Goal: Information Seeking & Learning: Compare options

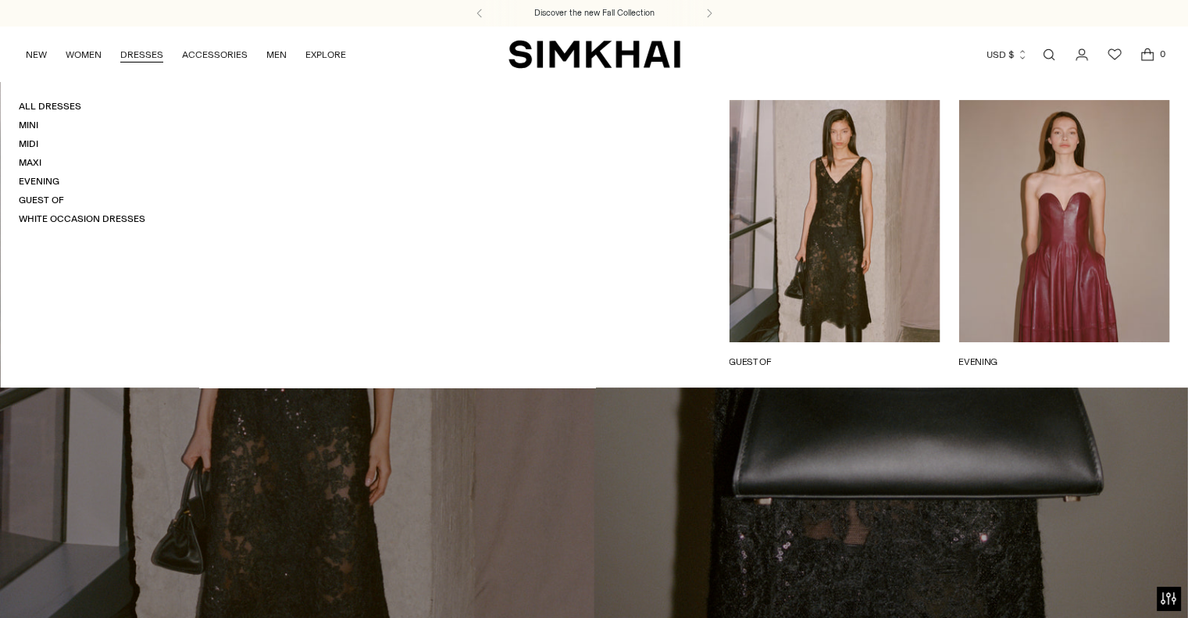
click at [146, 51] on link "DRESSES" at bounding box center [141, 54] width 43 height 34
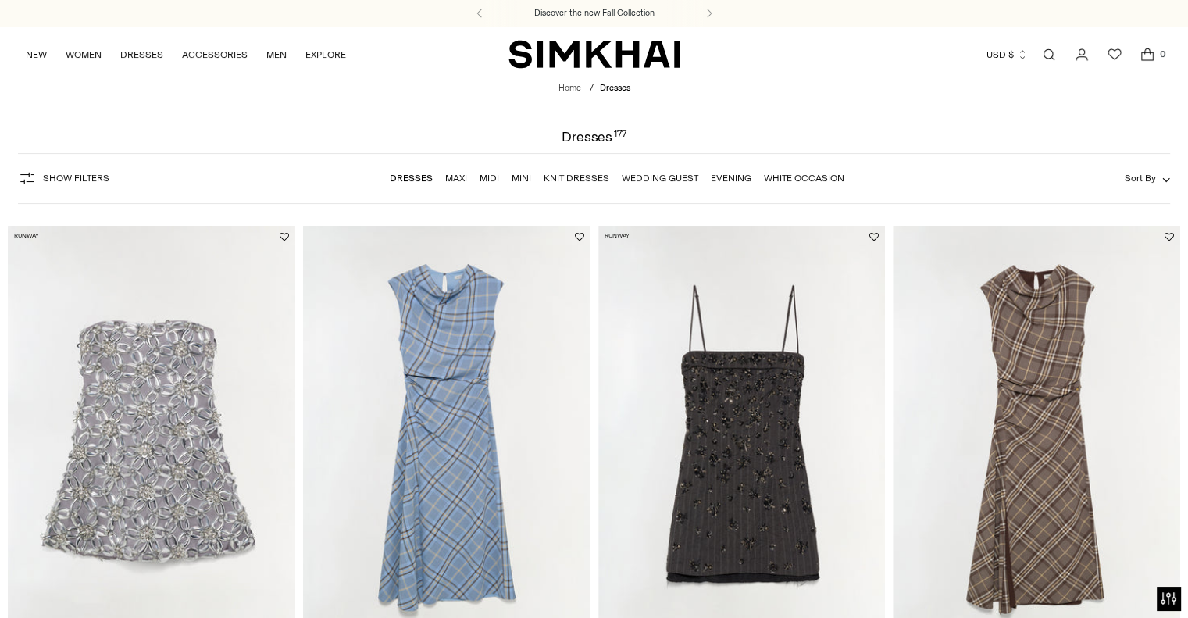
click at [487, 180] on link "Midi" at bounding box center [490, 178] width 20 height 11
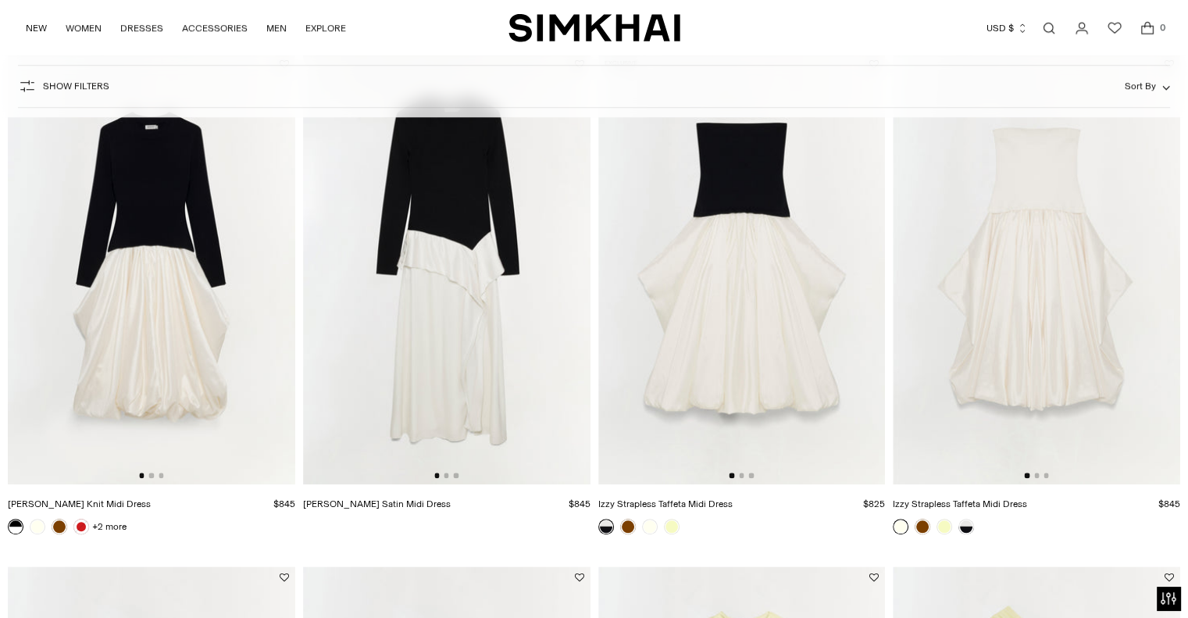
scroll to position [1217, 0]
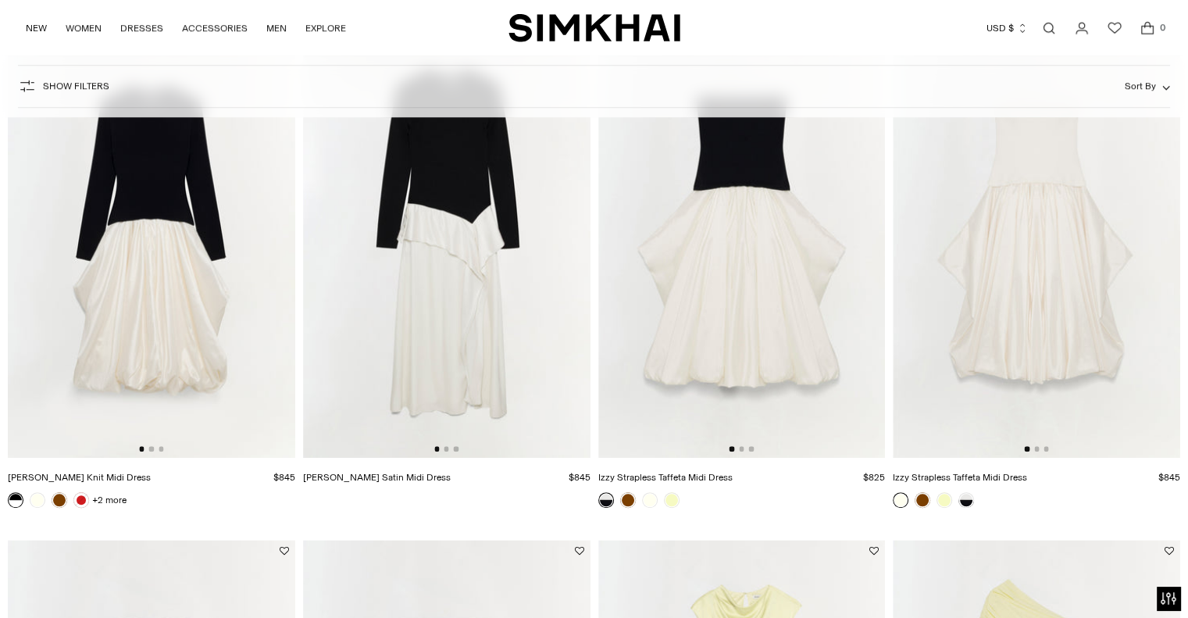
click at [434, 234] on img at bounding box center [446, 242] width 287 height 431
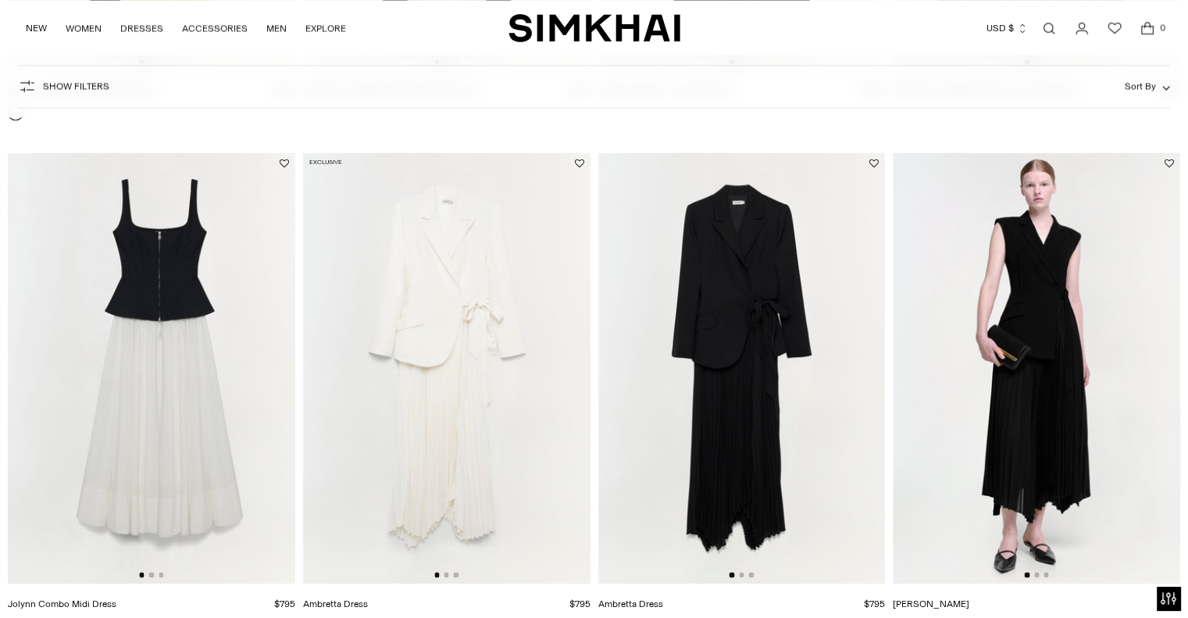
scroll to position [2616, 0]
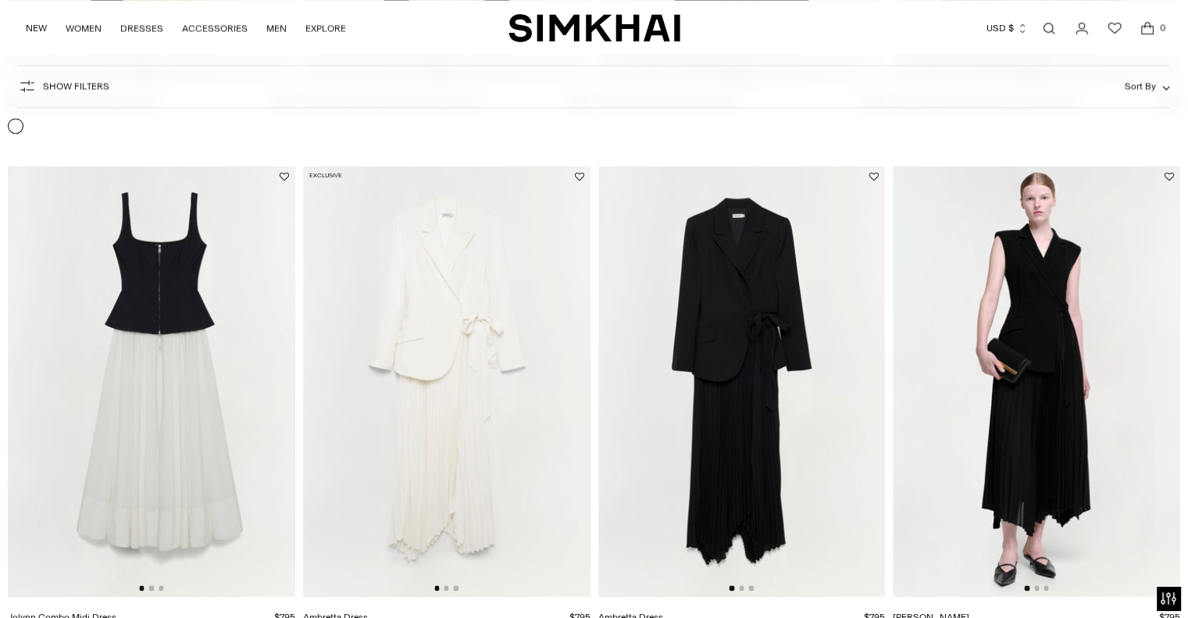
click at [1029, 424] on img at bounding box center [1036, 381] width 287 height 431
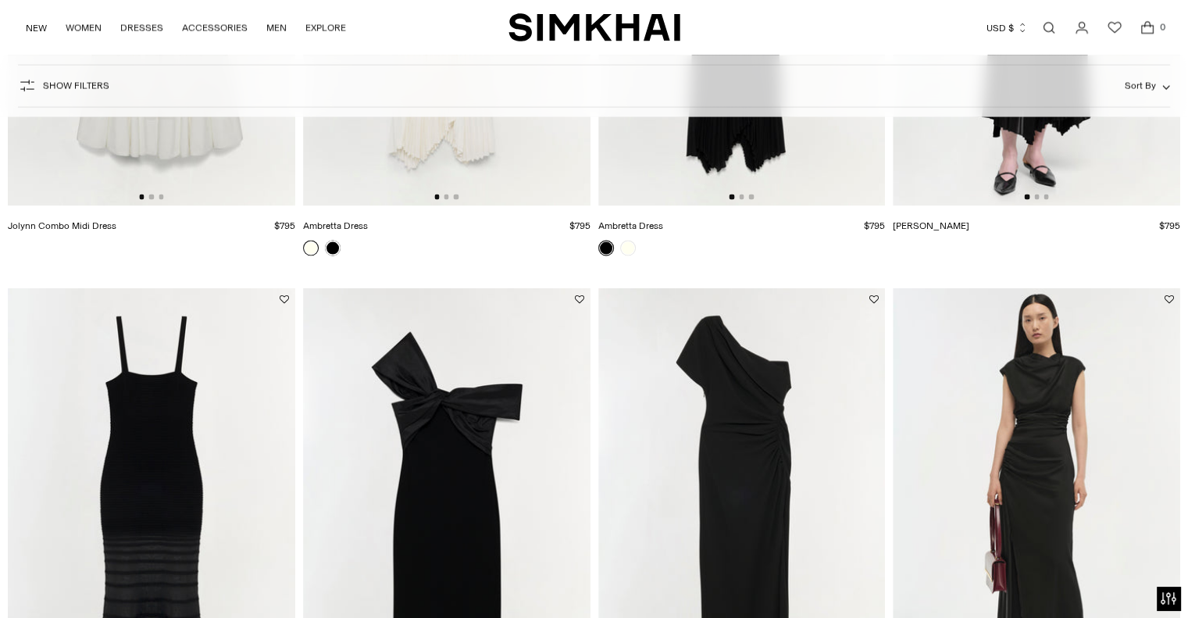
scroll to position [3085, 0]
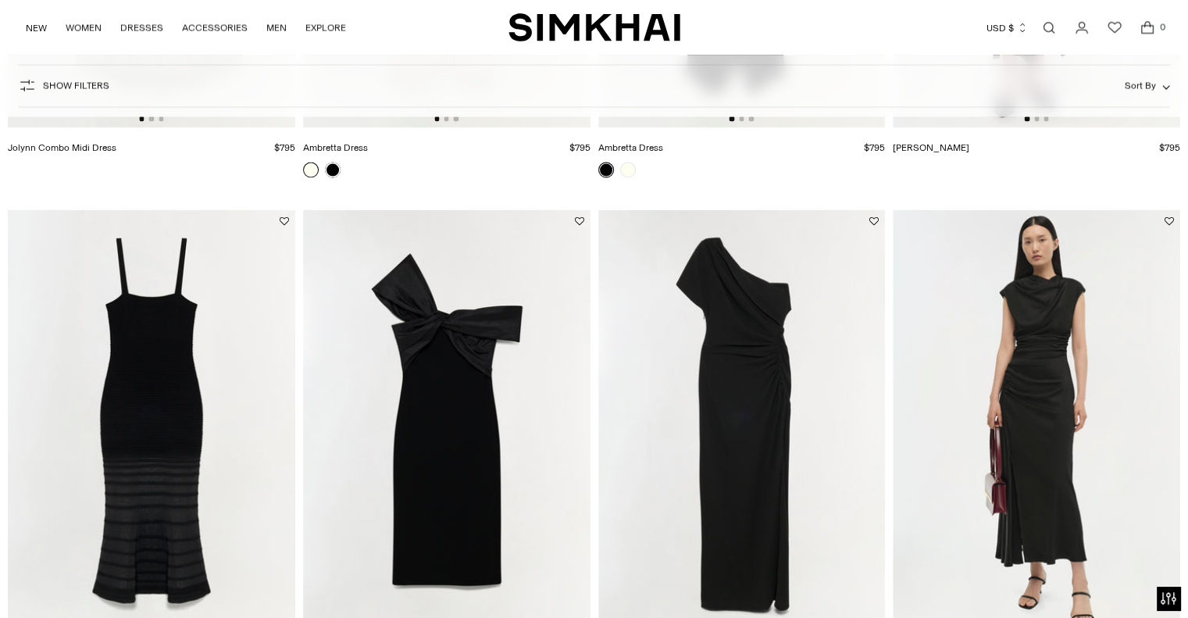
click at [1046, 459] on img at bounding box center [1036, 425] width 287 height 431
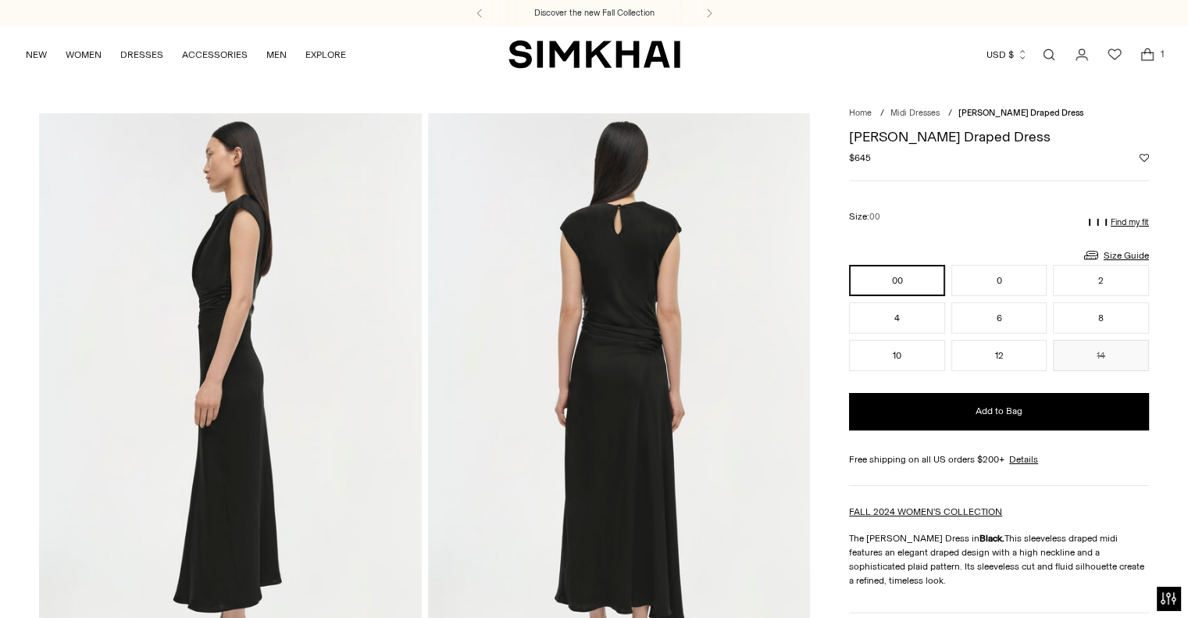
click at [1046, 459] on div "Free shipping on all US orders $200+ Details Shipping Details US Shipping All d…" at bounding box center [999, 459] width 300 height 14
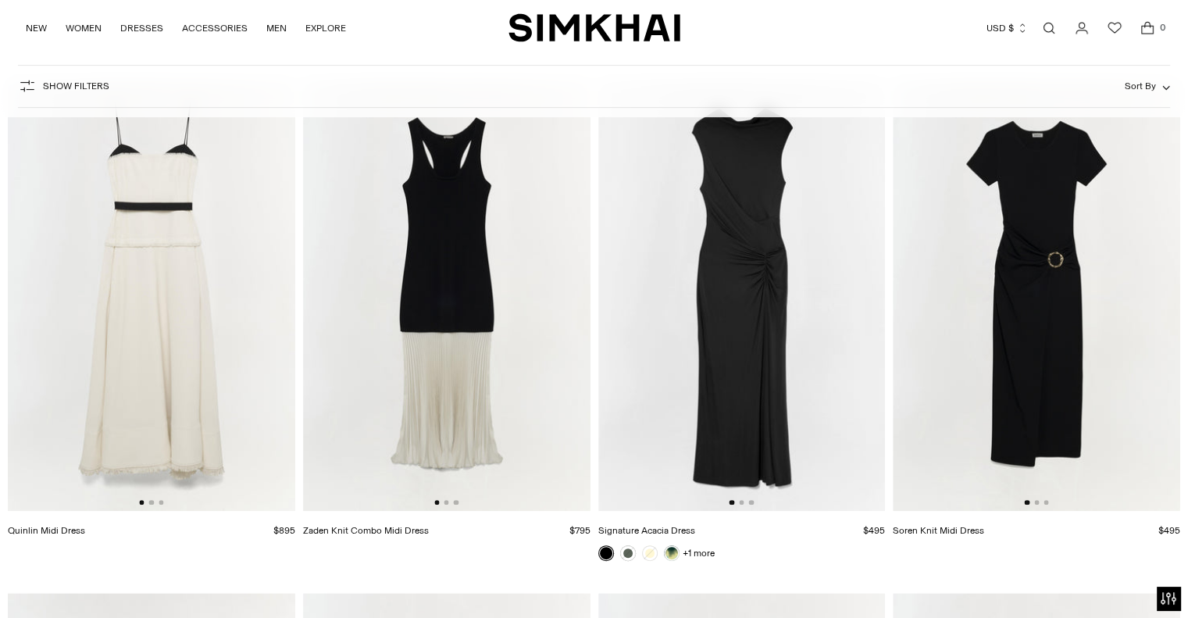
scroll to position [6236, 0]
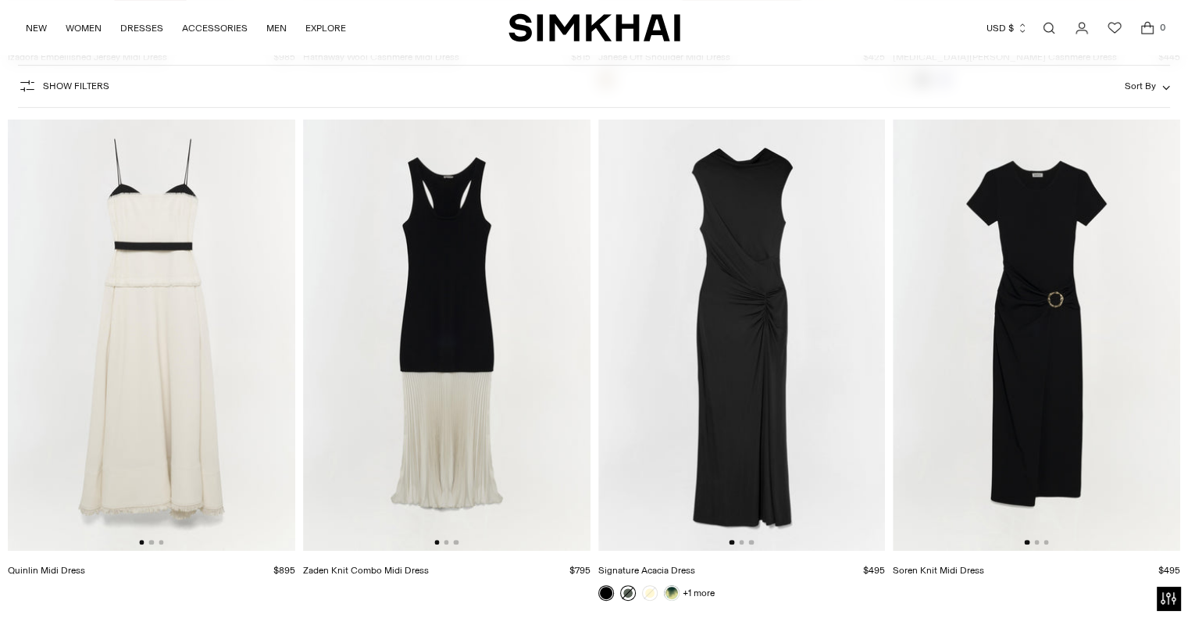
click at [626, 590] on link at bounding box center [628, 593] width 16 height 16
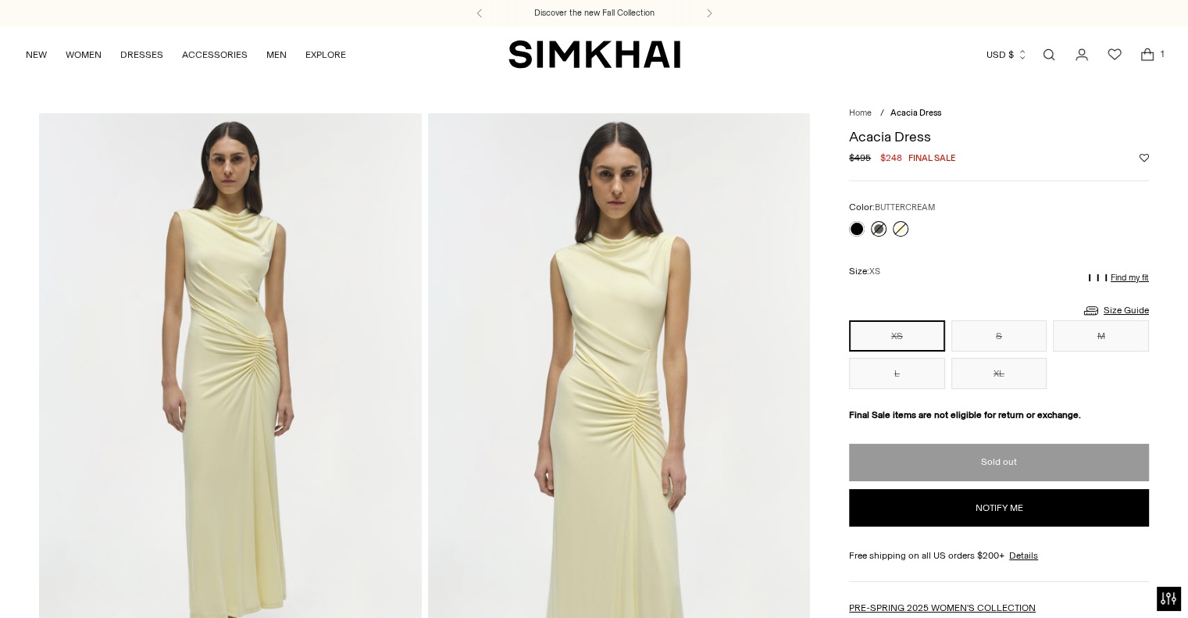
click at [904, 230] on link at bounding box center [901, 229] width 16 height 16
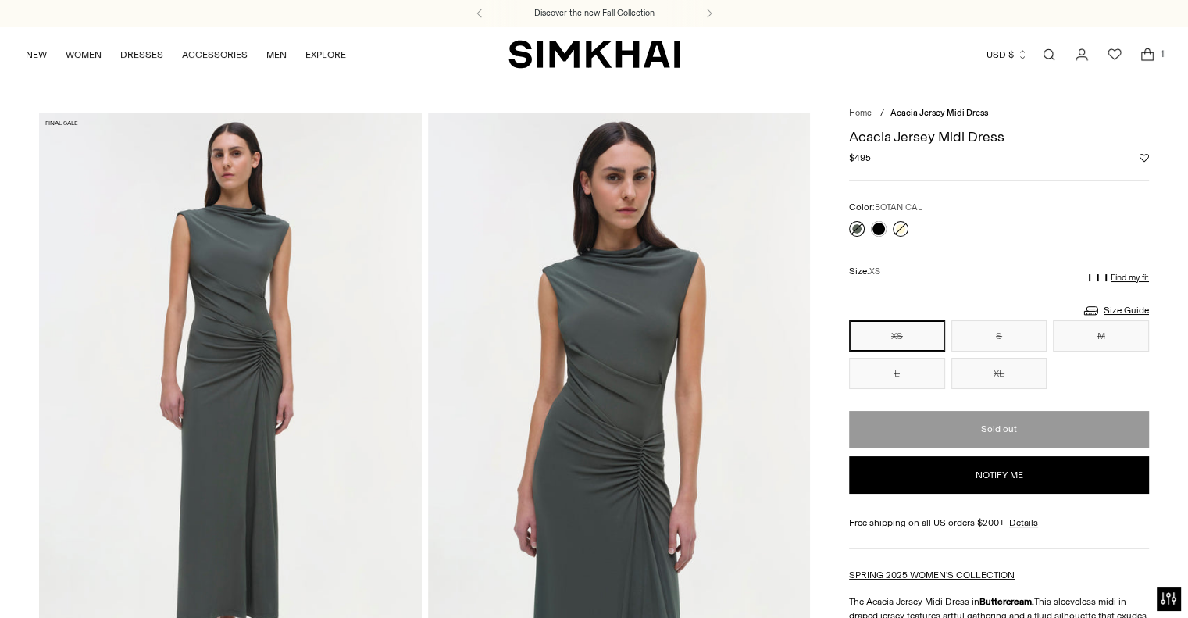
click at [858, 229] on link at bounding box center [857, 229] width 16 height 16
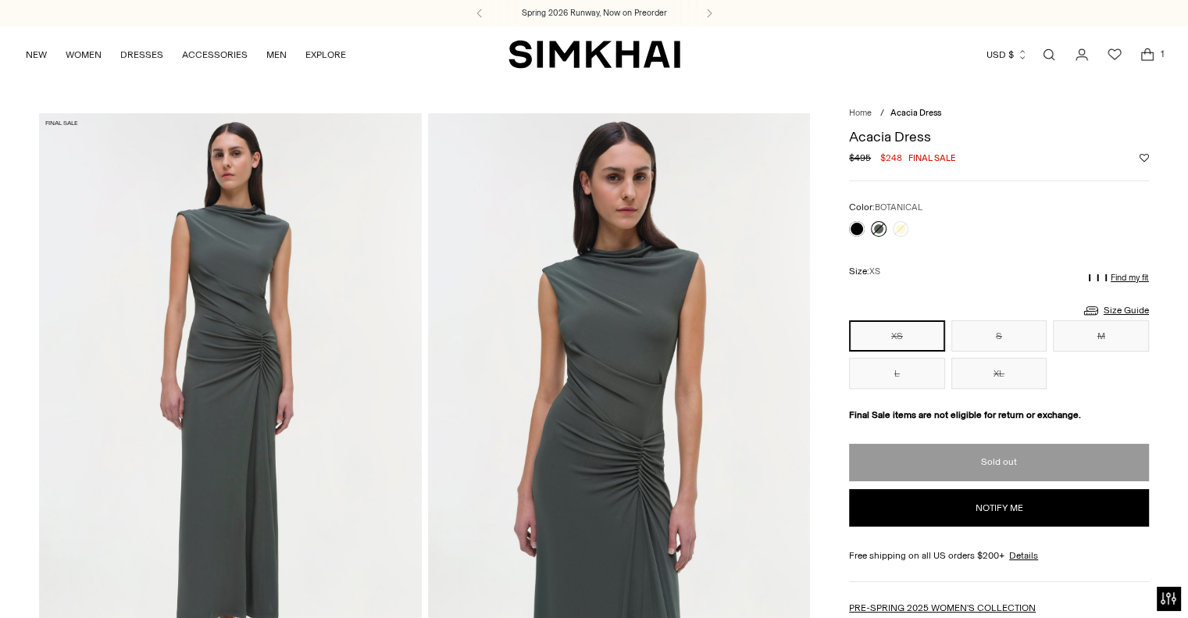
click at [881, 228] on link at bounding box center [879, 229] width 16 height 16
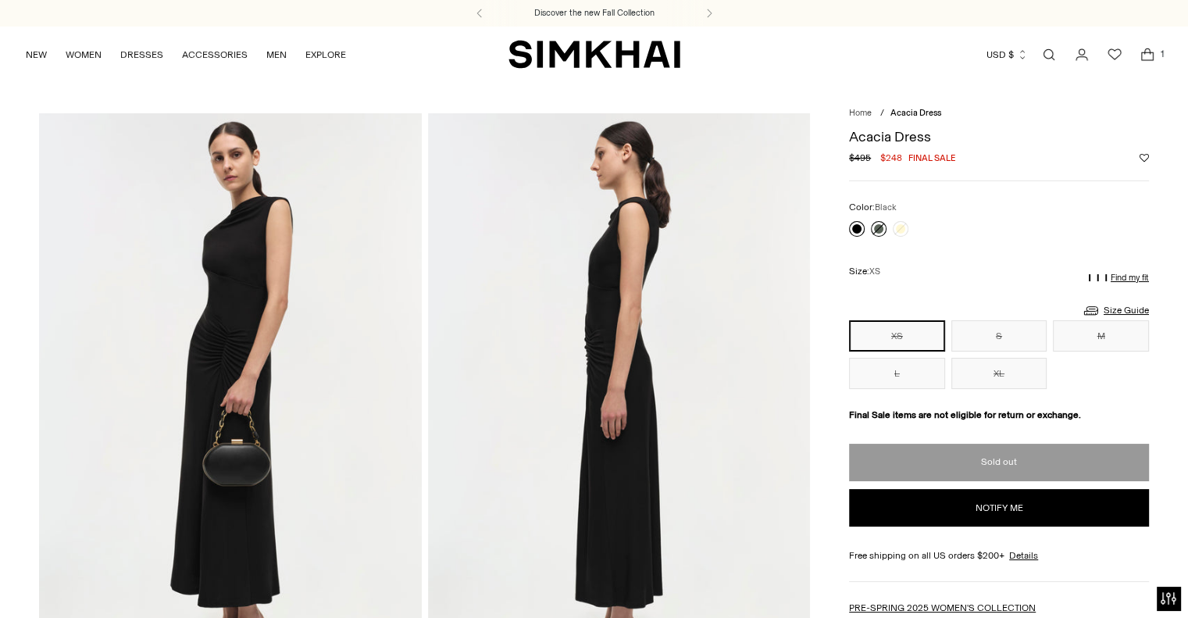
click at [858, 225] on link at bounding box center [857, 229] width 16 height 16
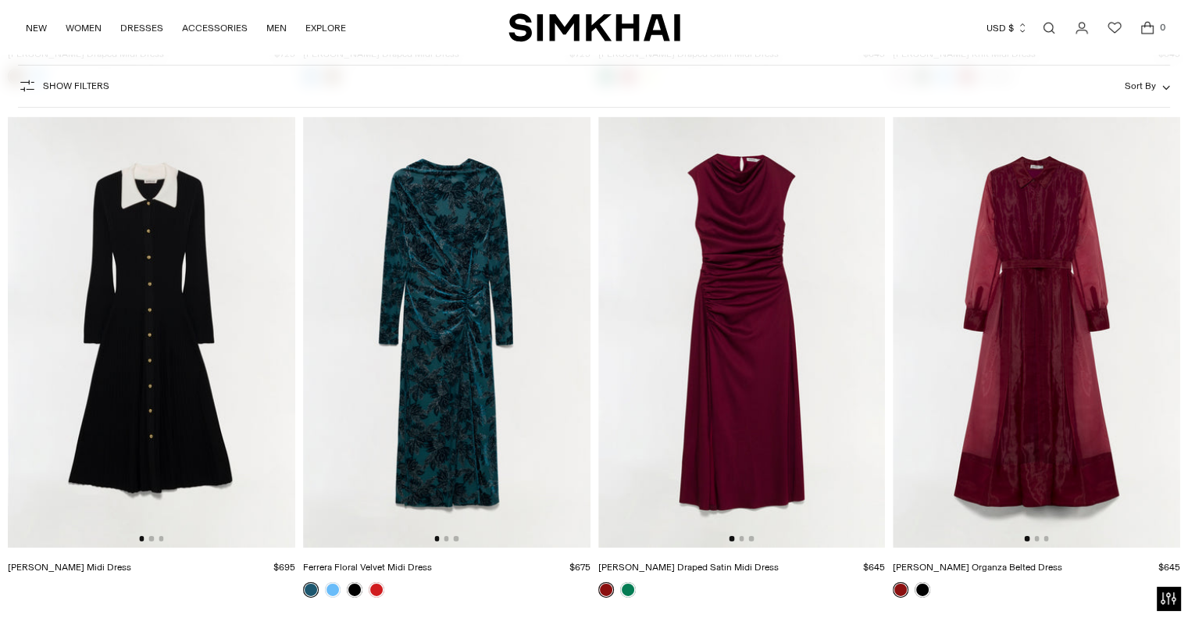
scroll to position [10852, 0]
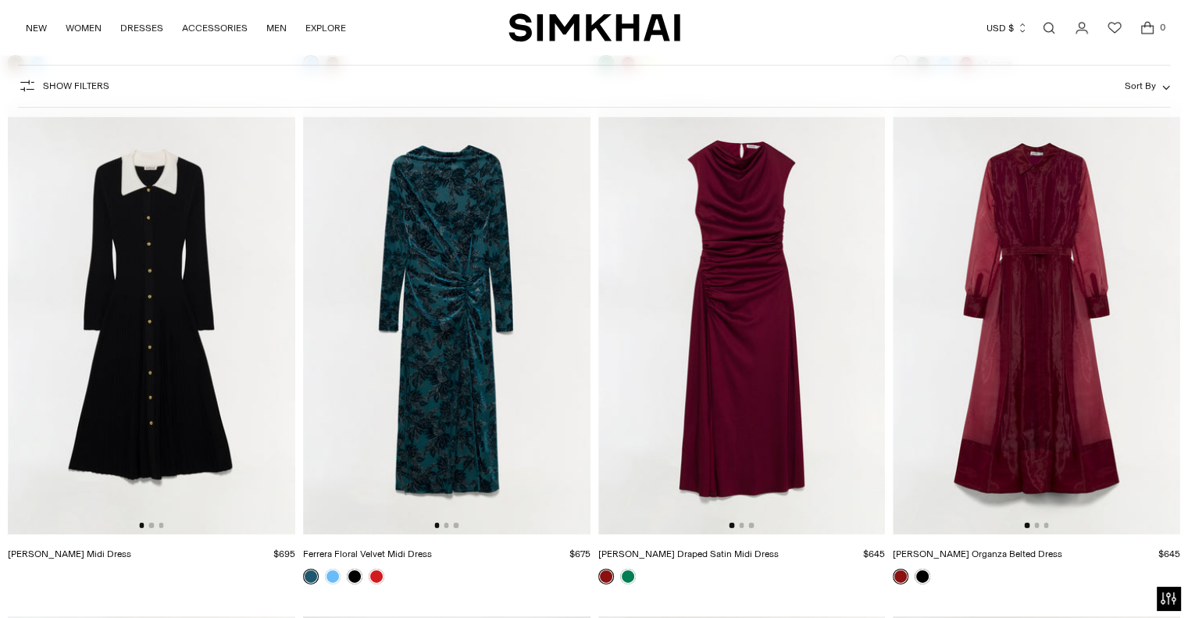
click at [768, 377] on img at bounding box center [741, 318] width 287 height 431
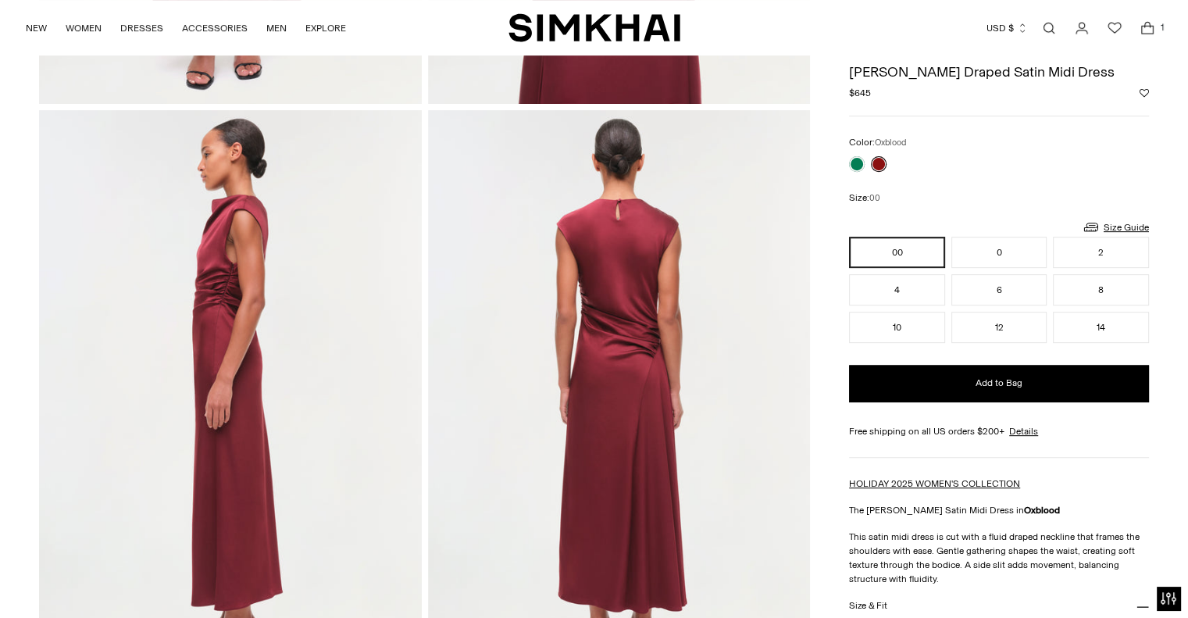
scroll to position [552, 0]
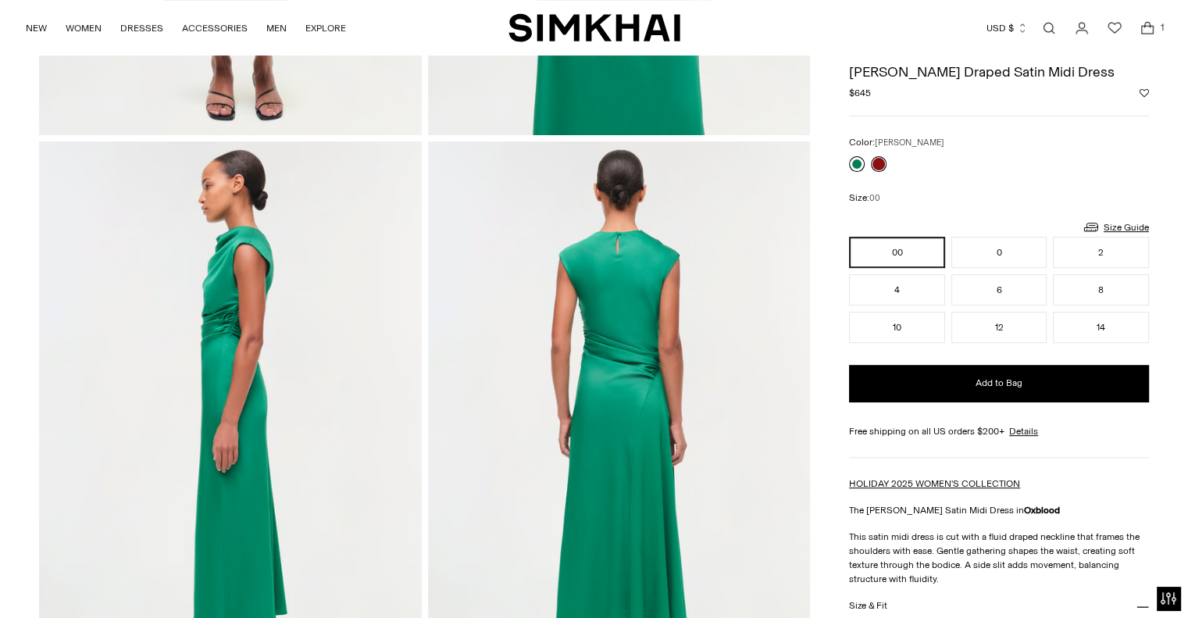
click at [856, 166] on link at bounding box center [857, 164] width 16 height 16
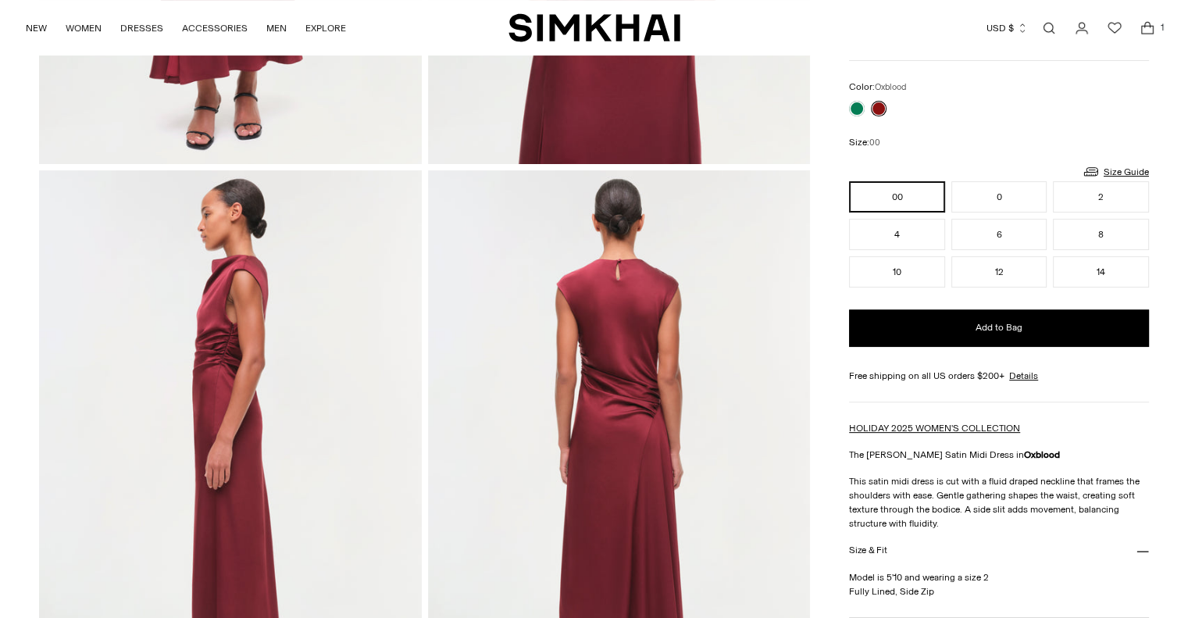
scroll to position [552, 0]
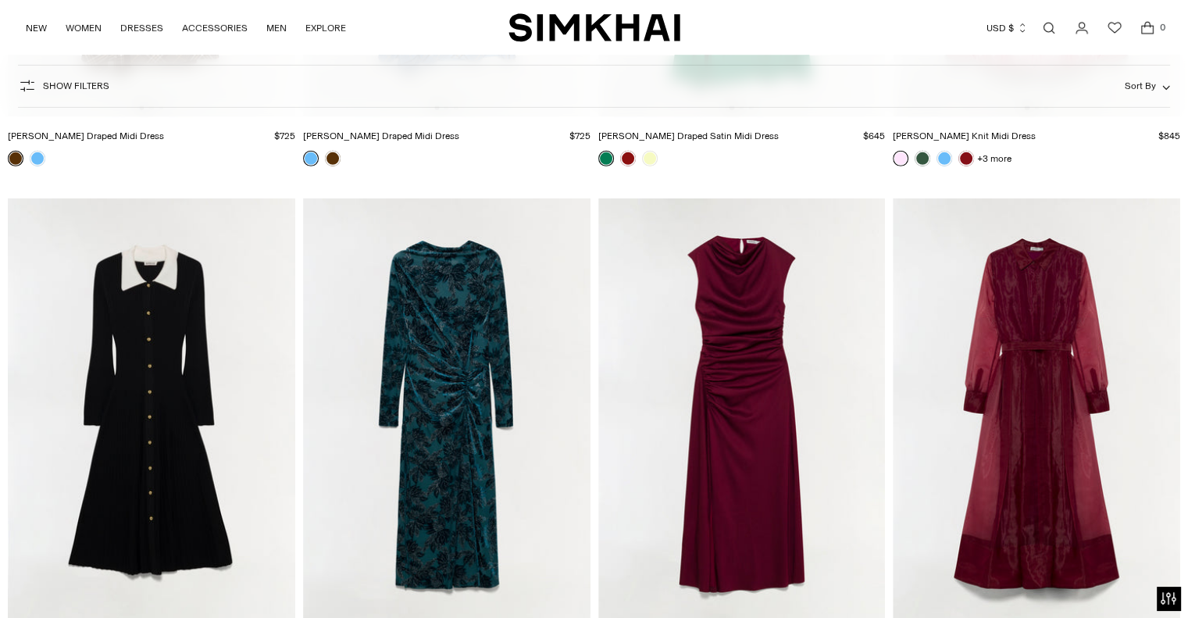
scroll to position [10862, 0]
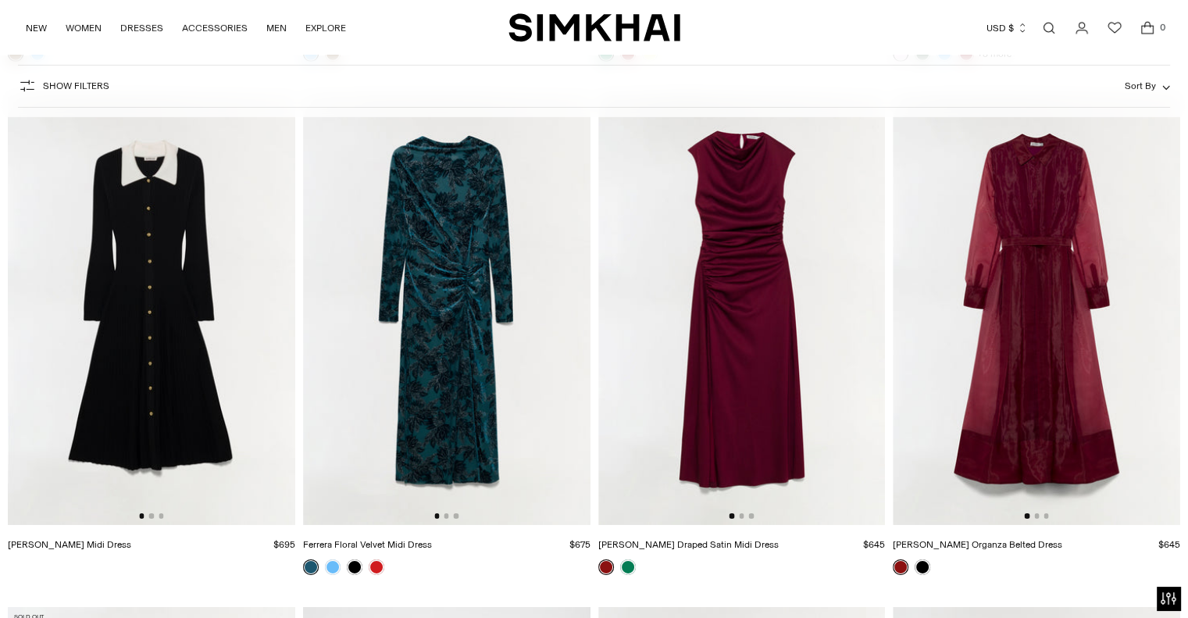
click at [166, 302] on img at bounding box center [151, 309] width 287 height 431
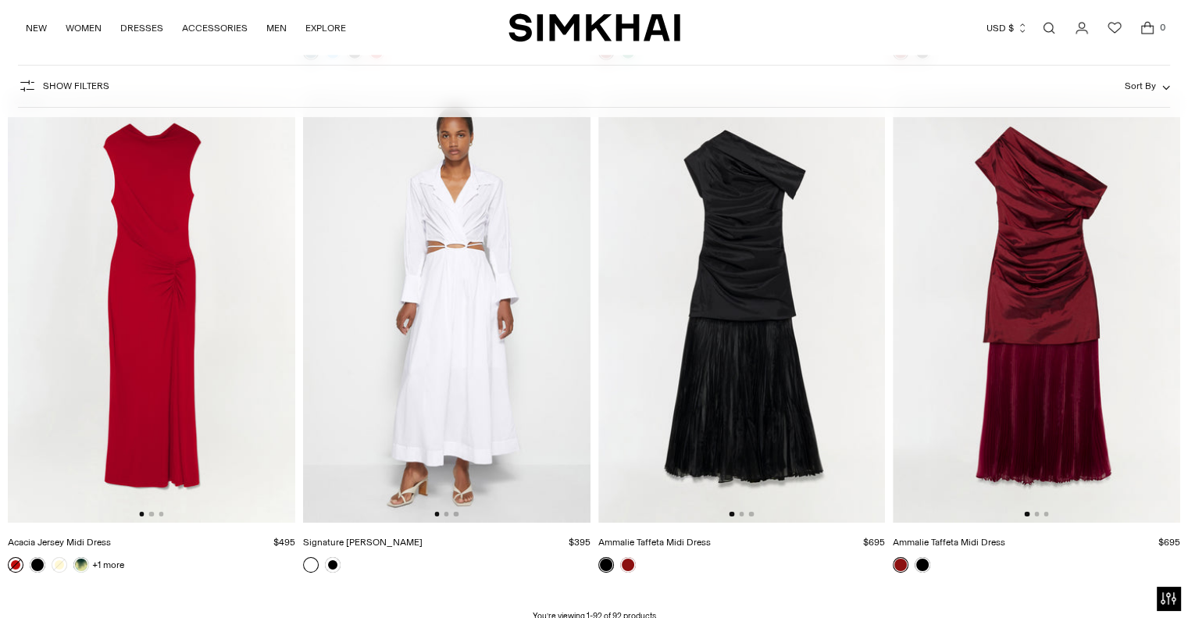
scroll to position [11363, 0]
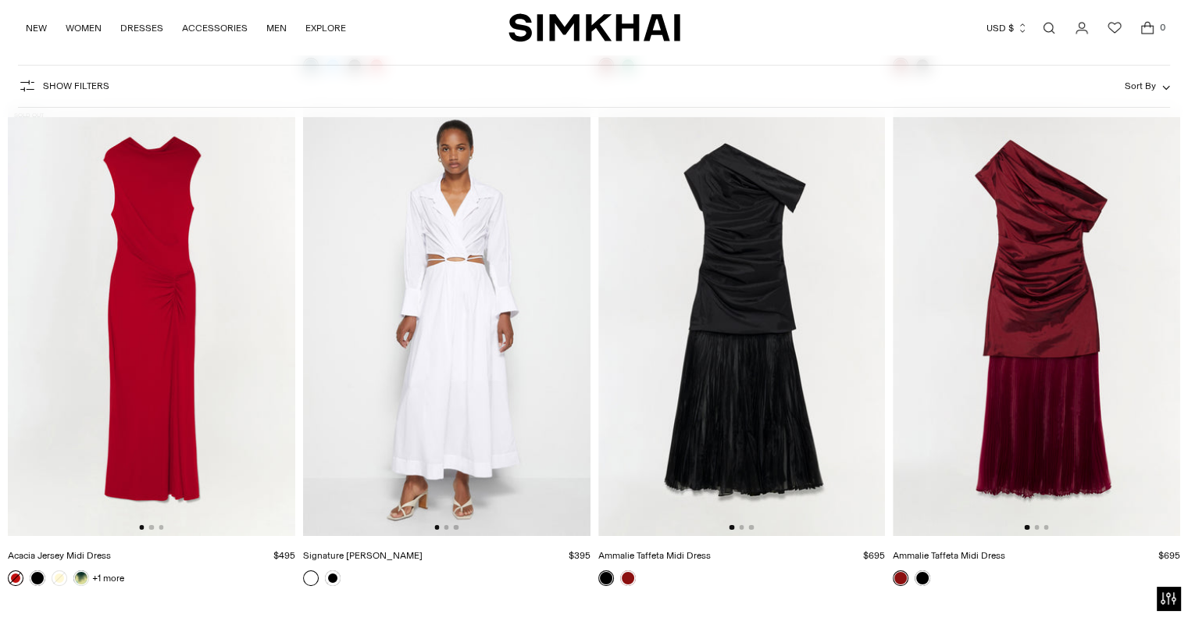
click at [450, 350] on img at bounding box center [446, 320] width 287 height 431
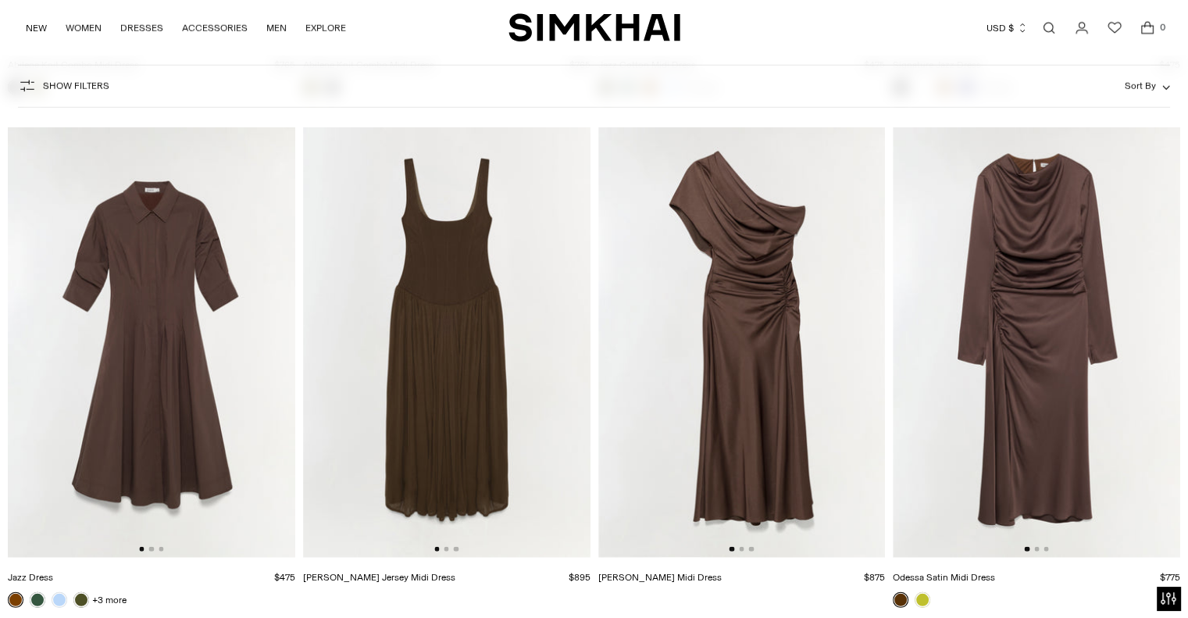
scroll to position [4190, 0]
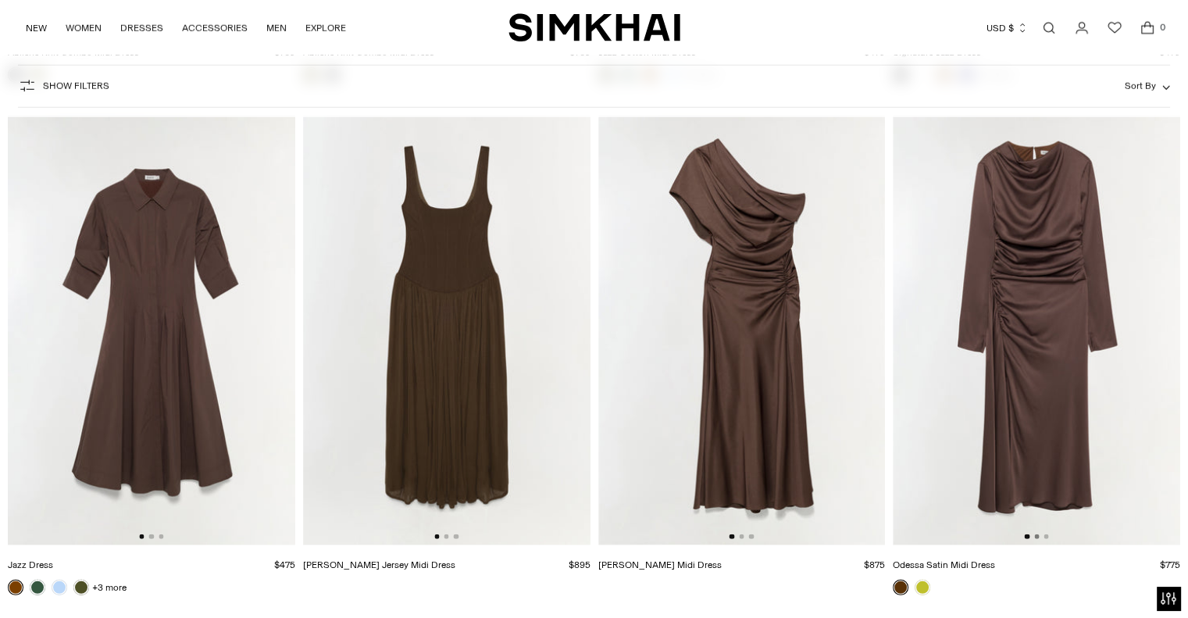
click at [1038, 537] on button "Go to slide 2" at bounding box center [1036, 536] width 5 height 5
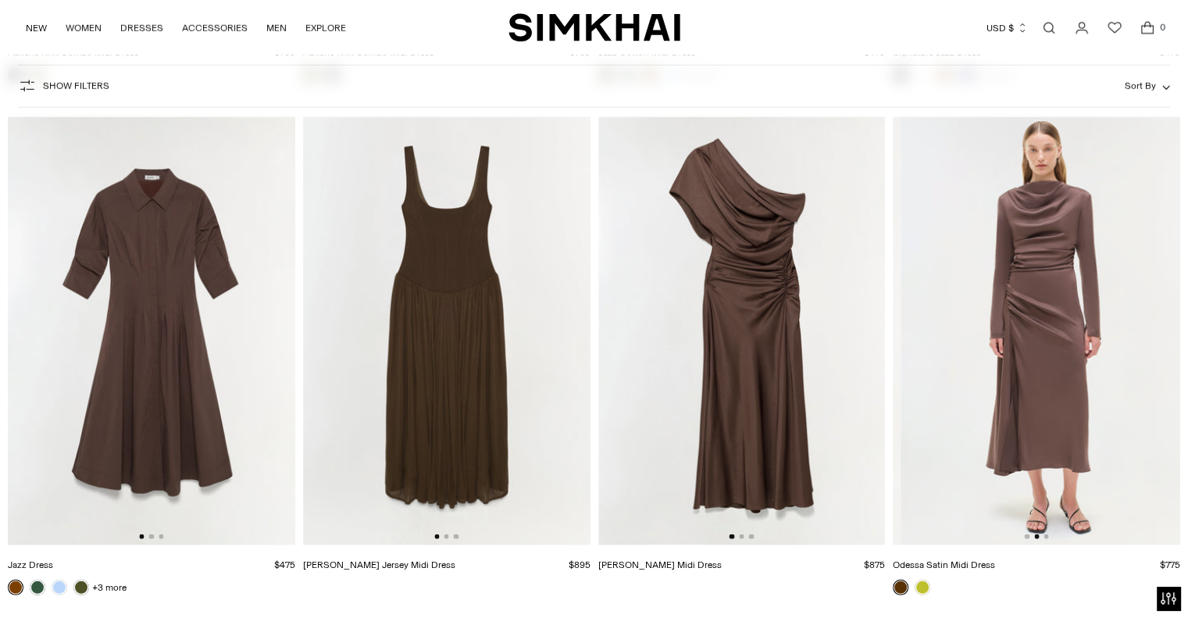
scroll to position [0, 287]
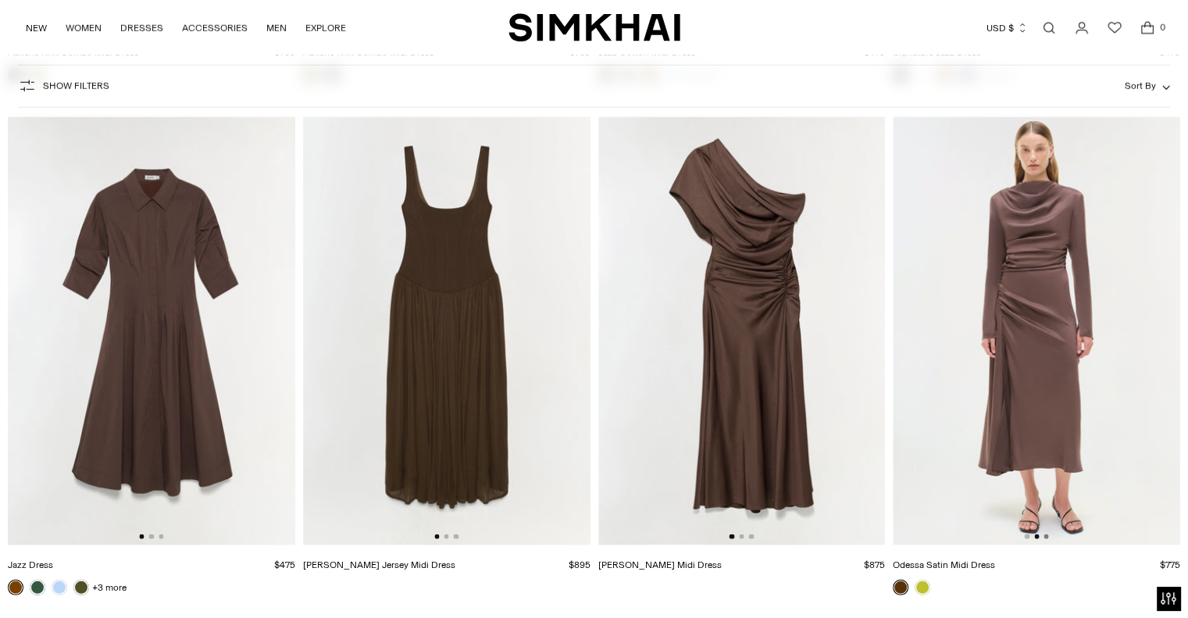
click at [1046, 537] on button "Go to slide 3" at bounding box center [1045, 536] width 5 height 5
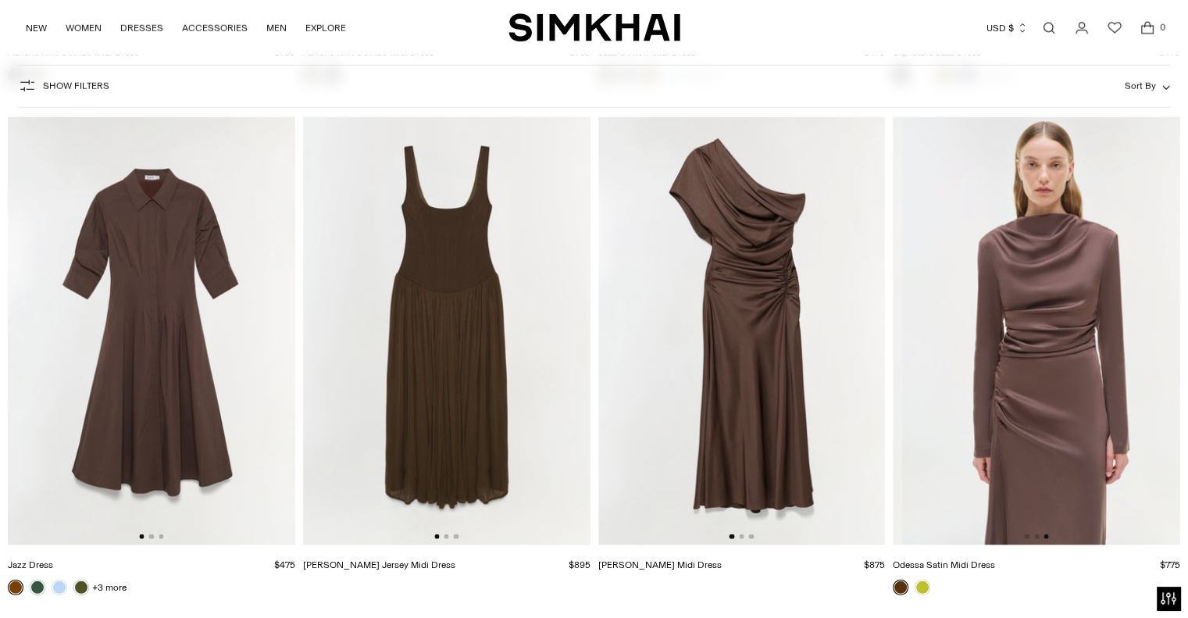
scroll to position [0, 574]
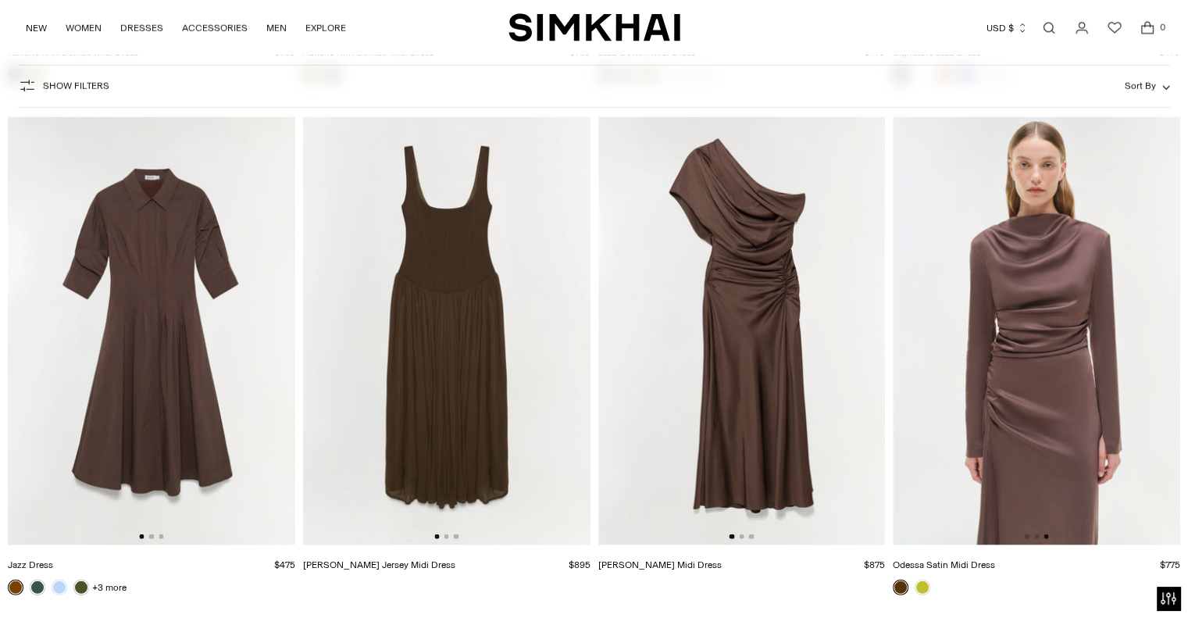
click at [1050, 380] on img at bounding box center [1036, 330] width 287 height 431
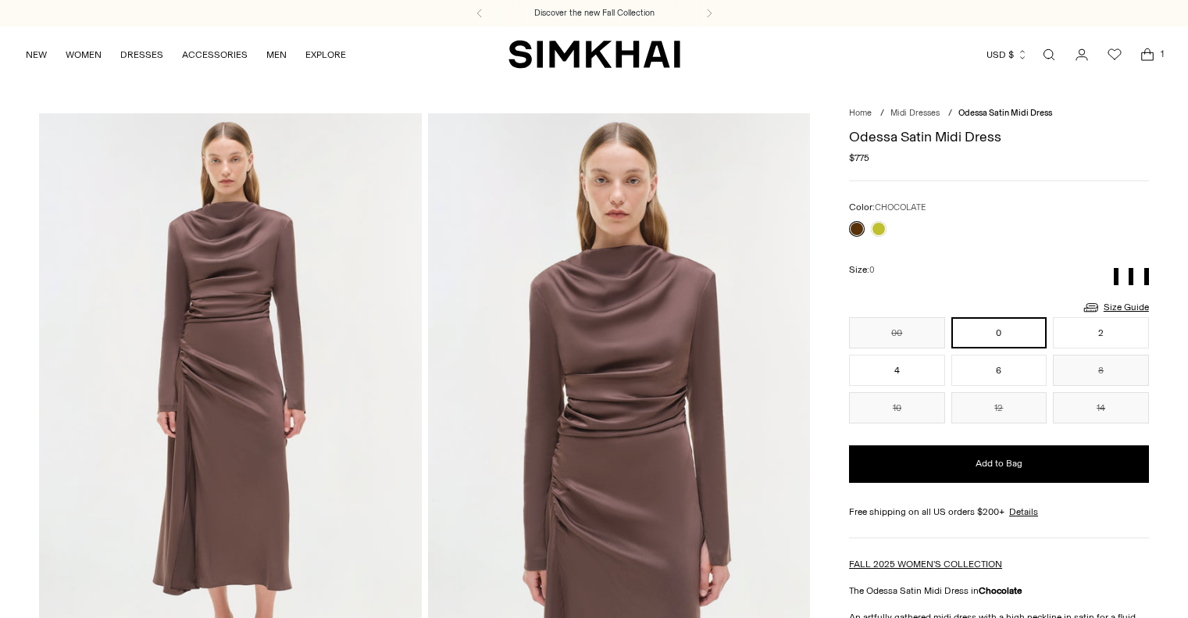
click at [1050, 380] on div "00 0 2 4 6 8 10 12 14 ** * * * * * ** ** **" at bounding box center [999, 370] width 300 height 106
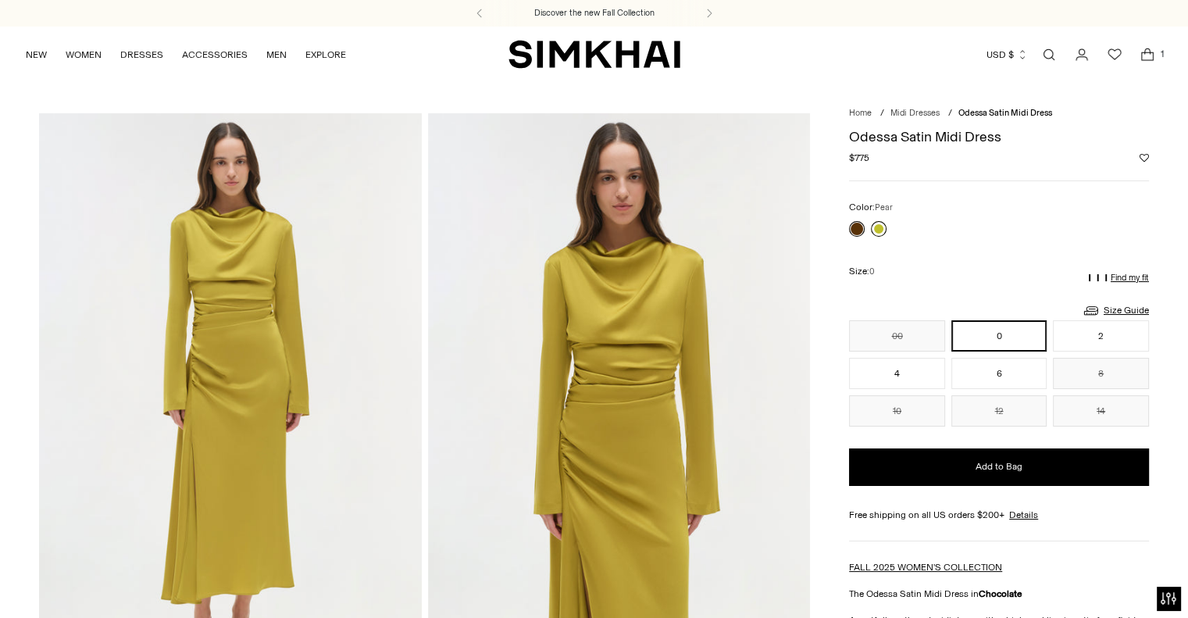
click at [880, 229] on link at bounding box center [879, 229] width 16 height 16
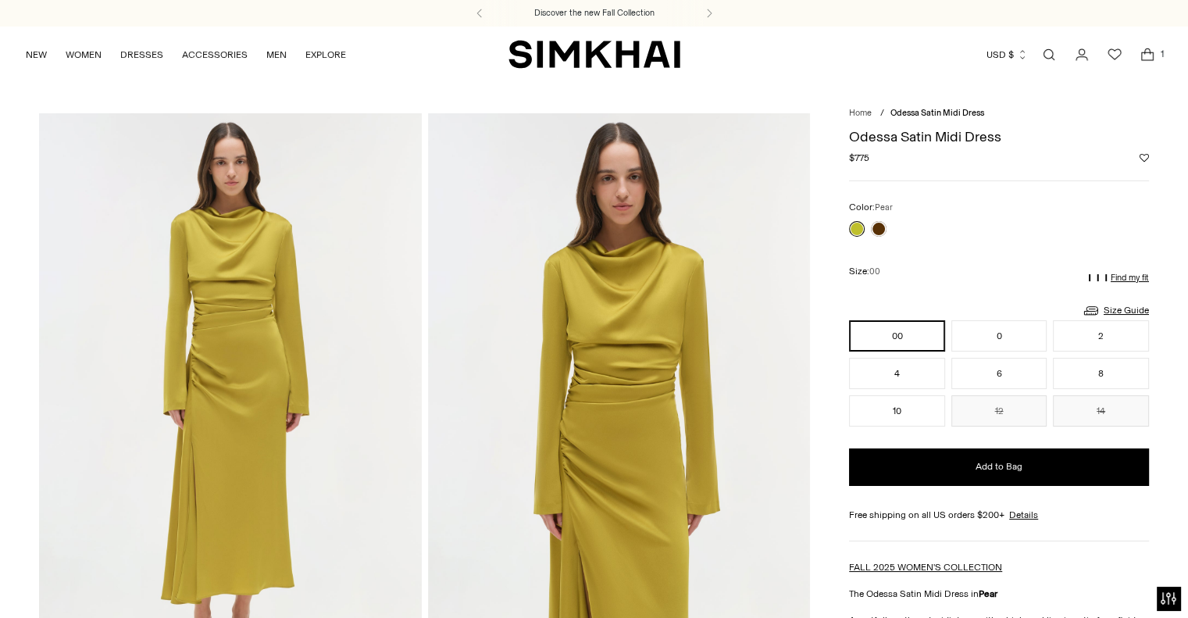
click at [772, 273] on img at bounding box center [619, 399] width 382 height 573
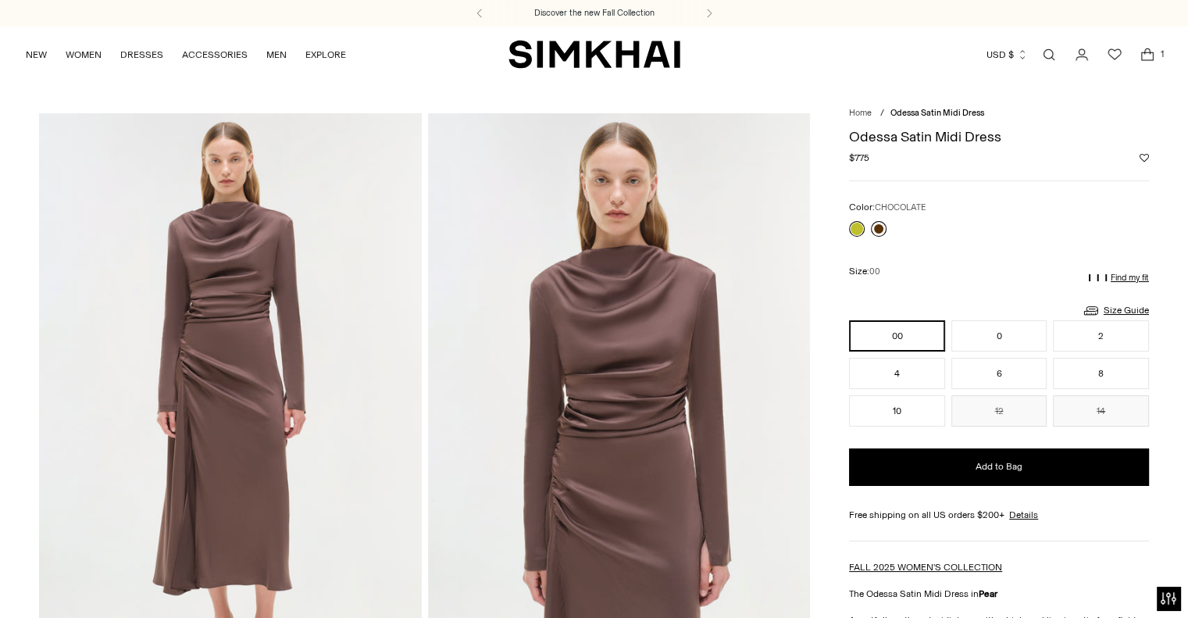
click at [879, 227] on link at bounding box center [879, 229] width 16 height 16
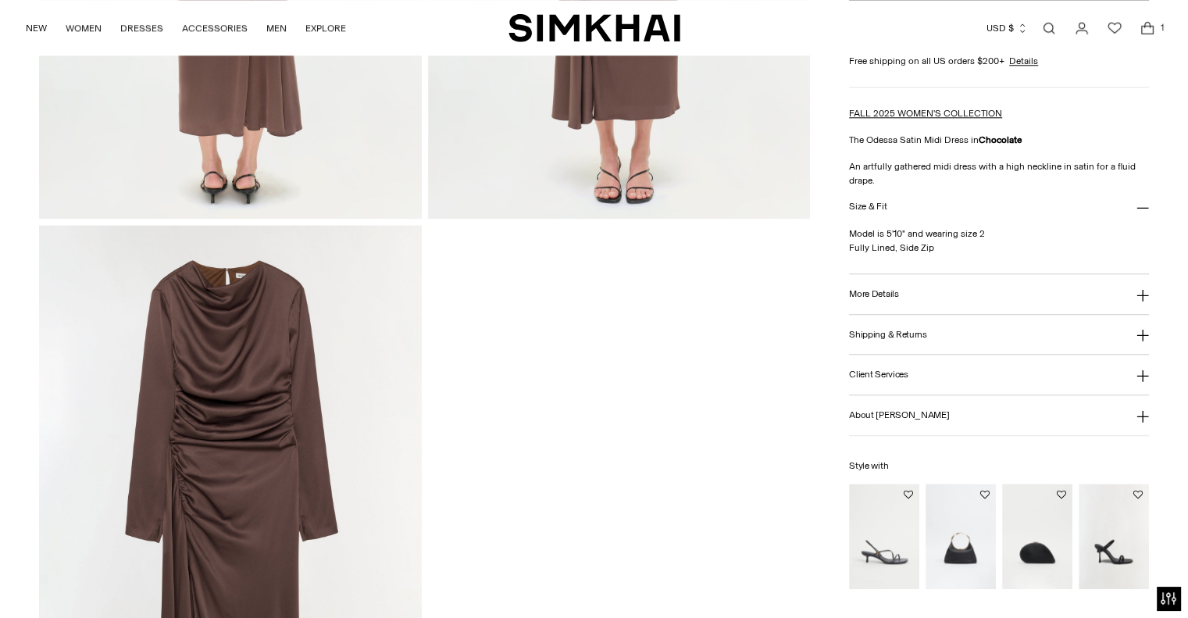
scroll to position [1631, 0]
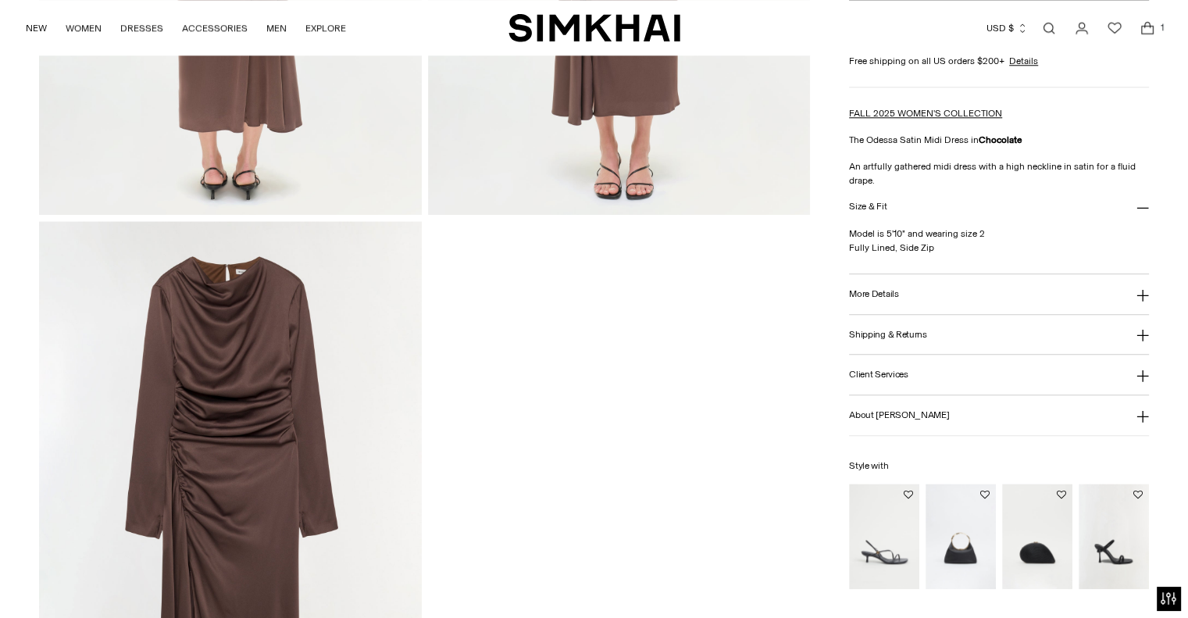
click at [1140, 329] on icon at bounding box center [1142, 335] width 12 height 12
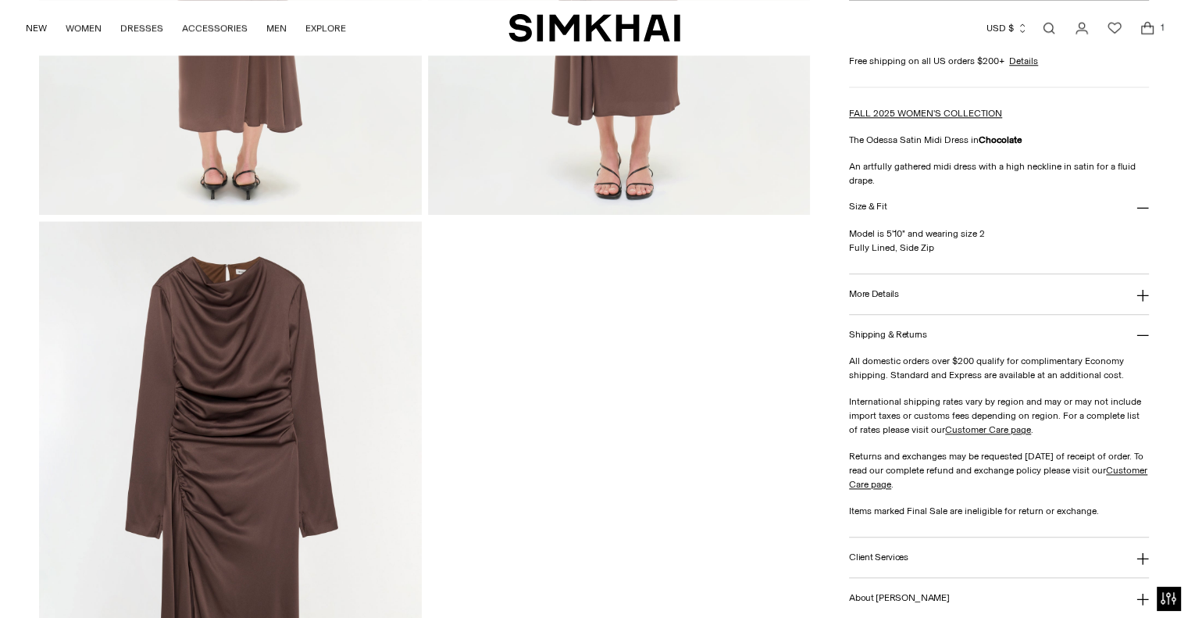
click at [1140, 329] on icon at bounding box center [1142, 335] width 12 height 12
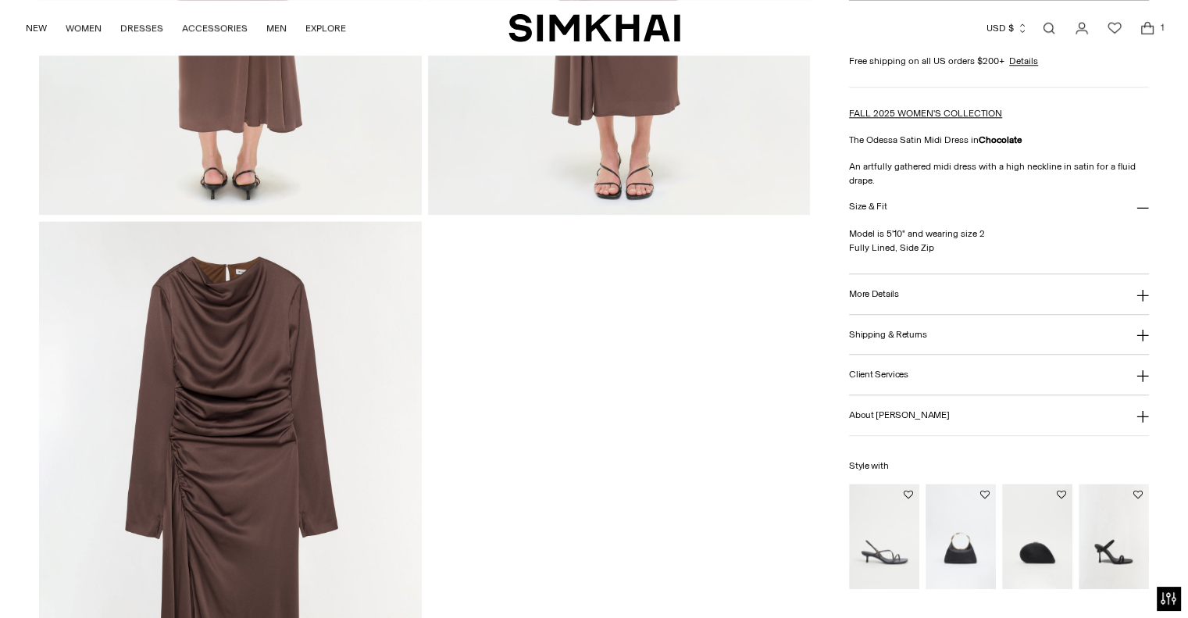
click at [1140, 329] on icon at bounding box center [1142, 335] width 12 height 12
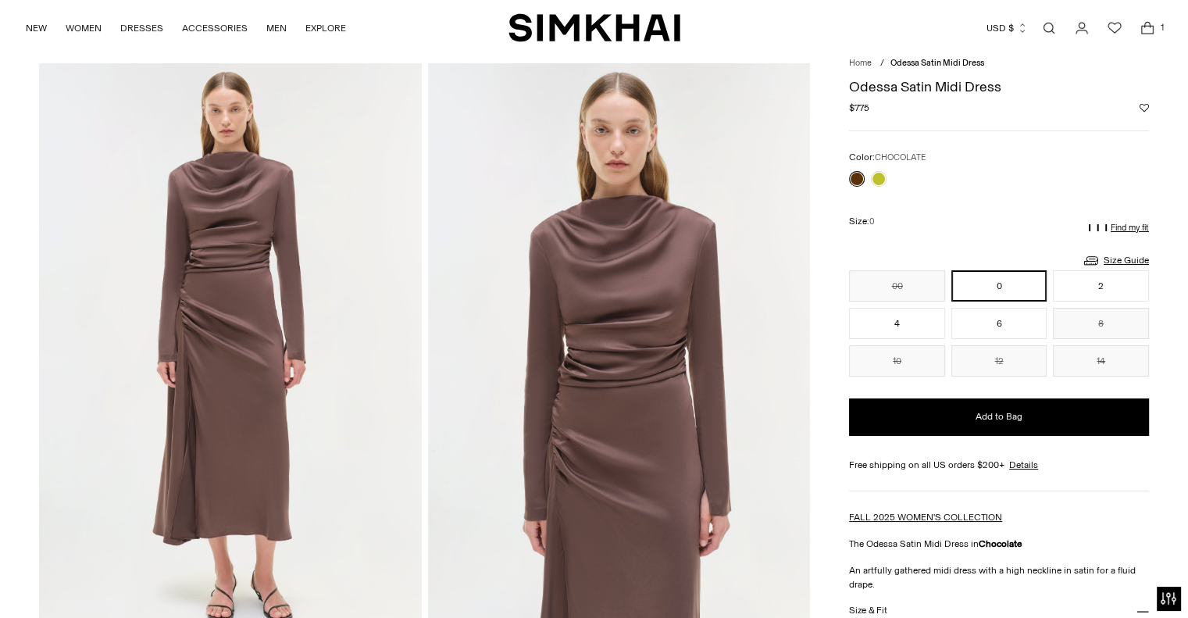
scroll to position [0, 0]
